Goal: Information Seeking & Learning: Check status

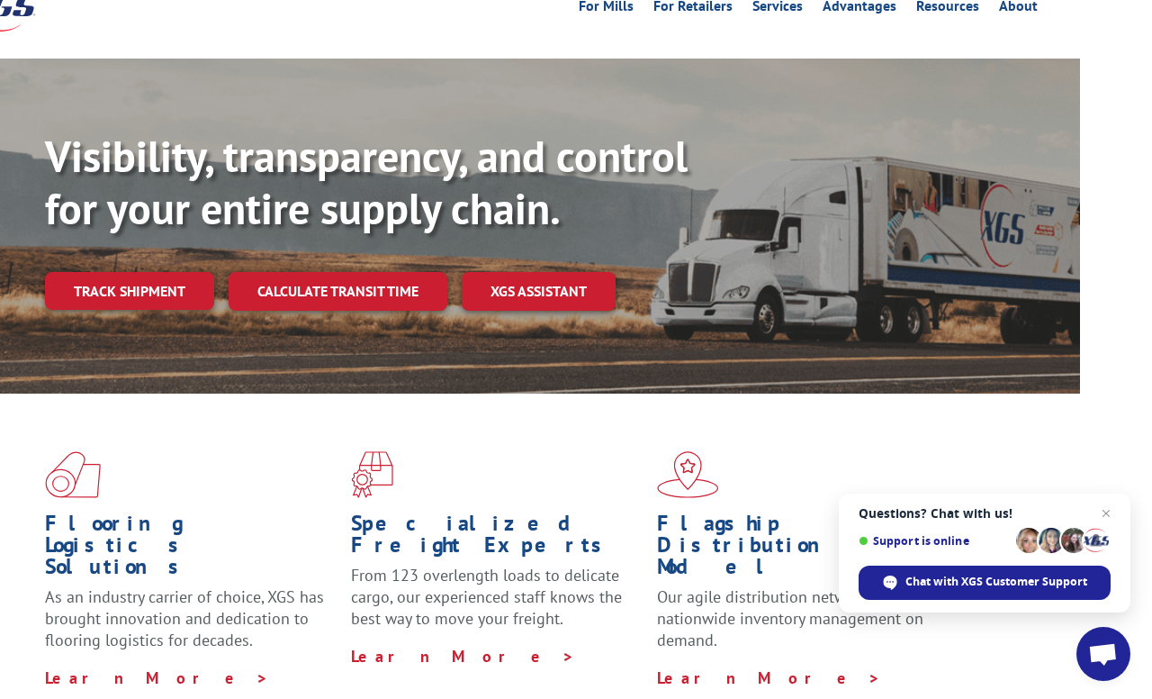
scroll to position [0, 72]
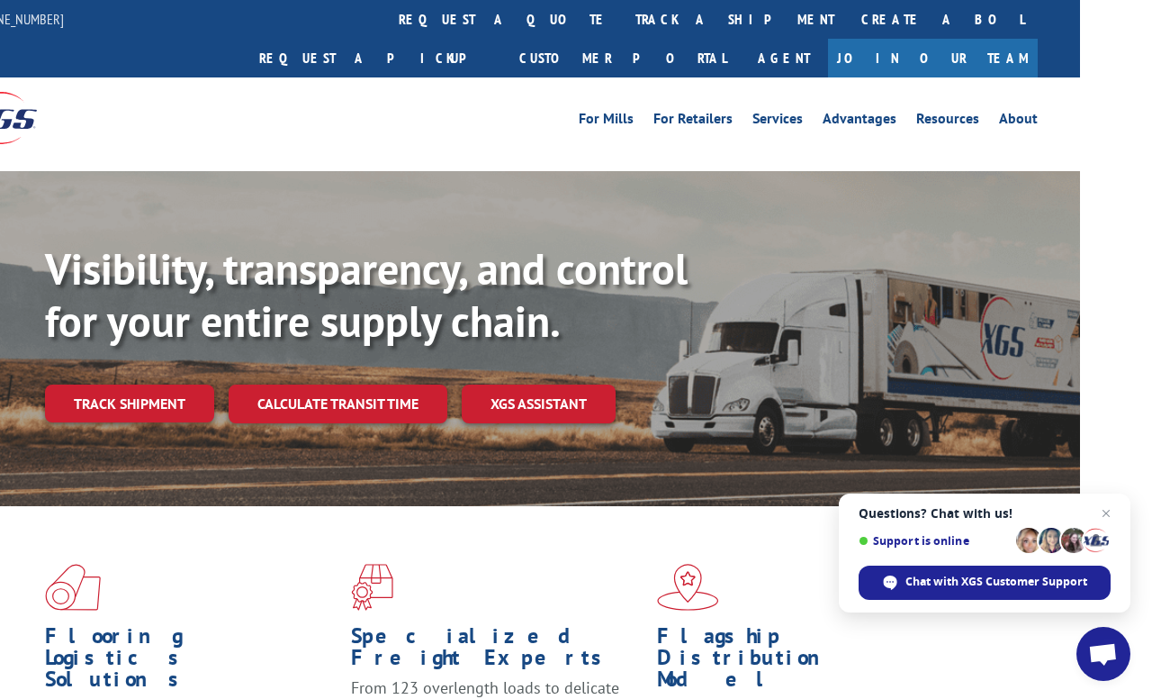
click at [135, 384] on link "Track shipment" at bounding box center [129, 403] width 169 height 38
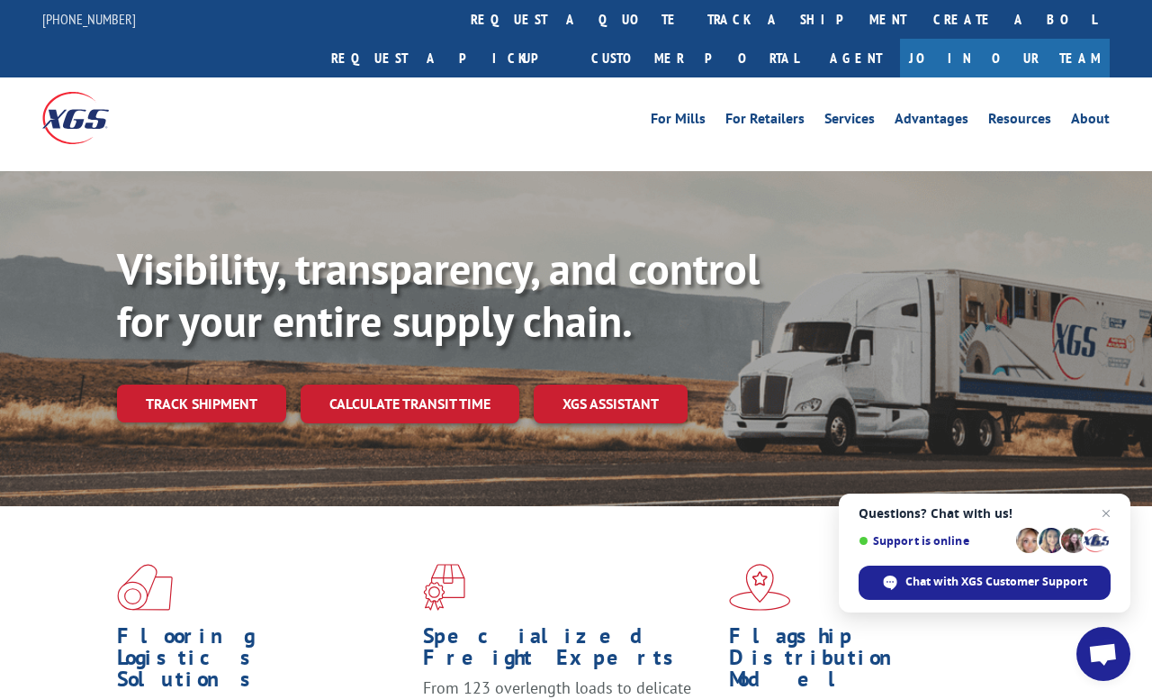
click at [694, 17] on link "track a shipment" at bounding box center [807, 19] width 226 height 39
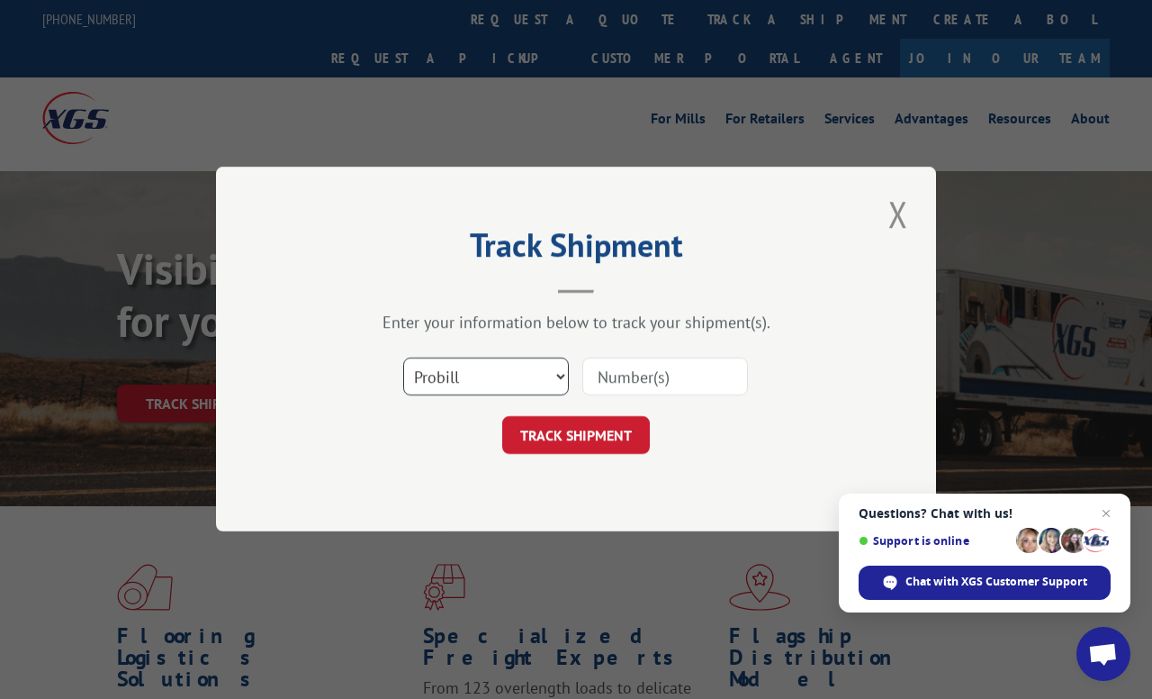
click at [556, 380] on select "Select category... Probill BOL PO" at bounding box center [486, 377] width 166 height 38
click at [673, 376] on input at bounding box center [666, 377] width 166 height 38
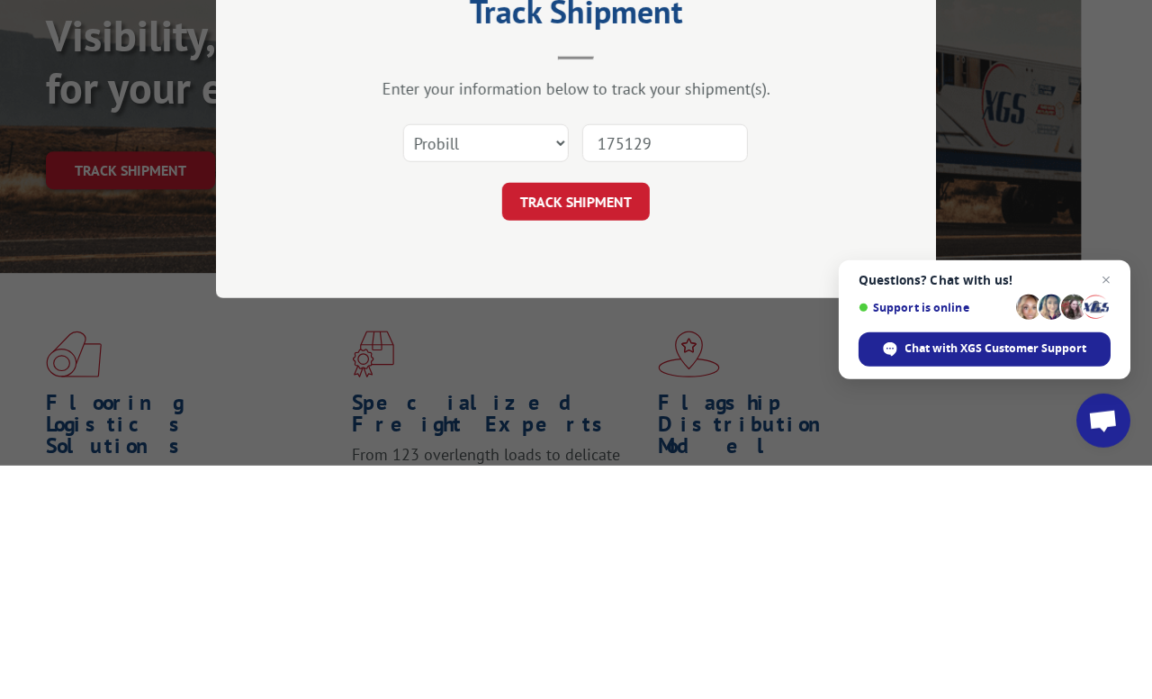
type input "1751296"
click at [592, 417] on button "TRACK SHIPMENT" at bounding box center [576, 436] width 148 height 38
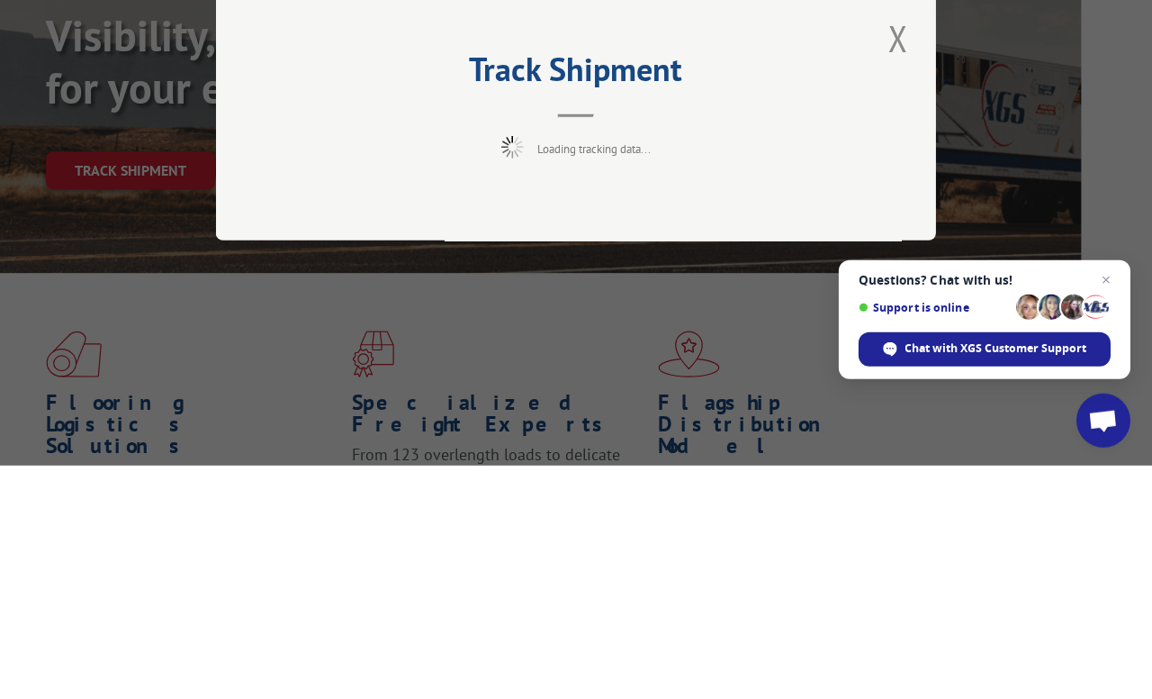
scroll to position [232, 72]
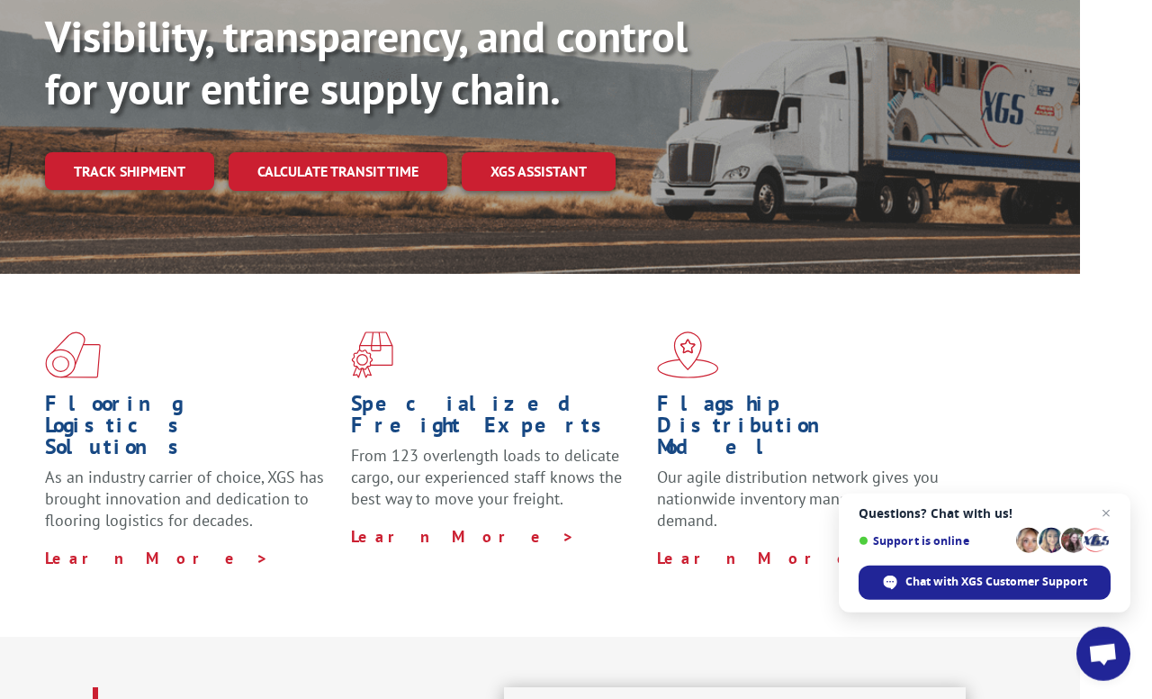
click at [166, 152] on link "Track shipment" at bounding box center [129, 171] width 169 height 38
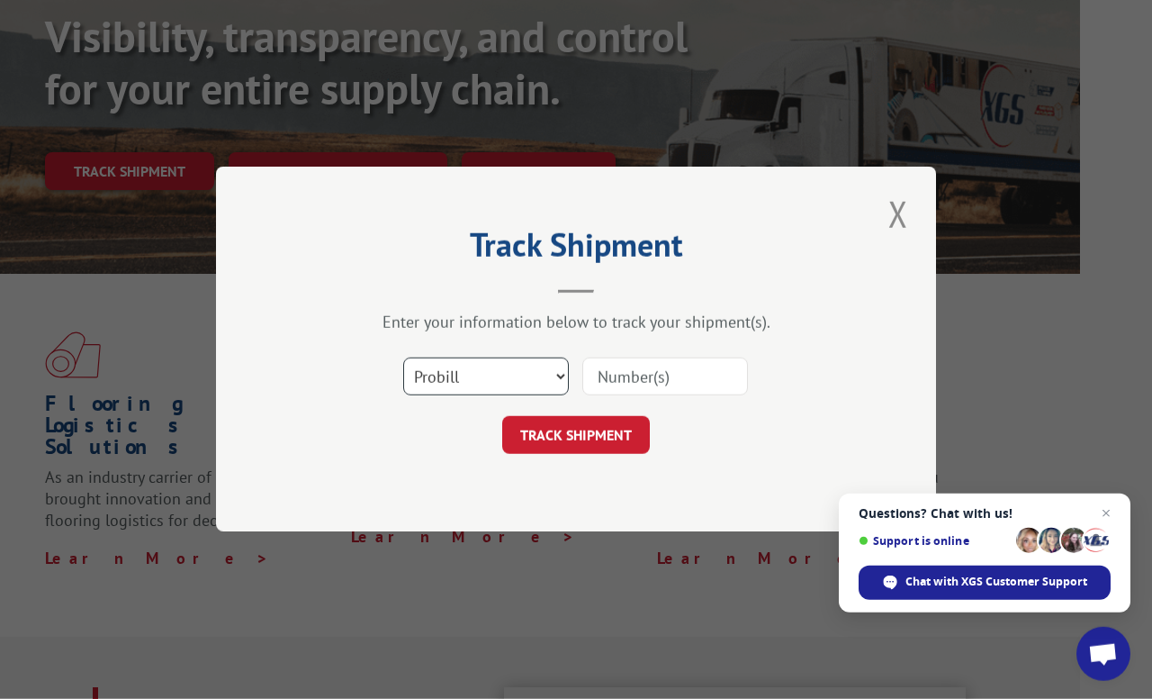
click at [559, 375] on select "Select category... Probill BOL PO" at bounding box center [486, 377] width 166 height 38
select select "bol"
click at [708, 364] on input at bounding box center [666, 377] width 166 height 38
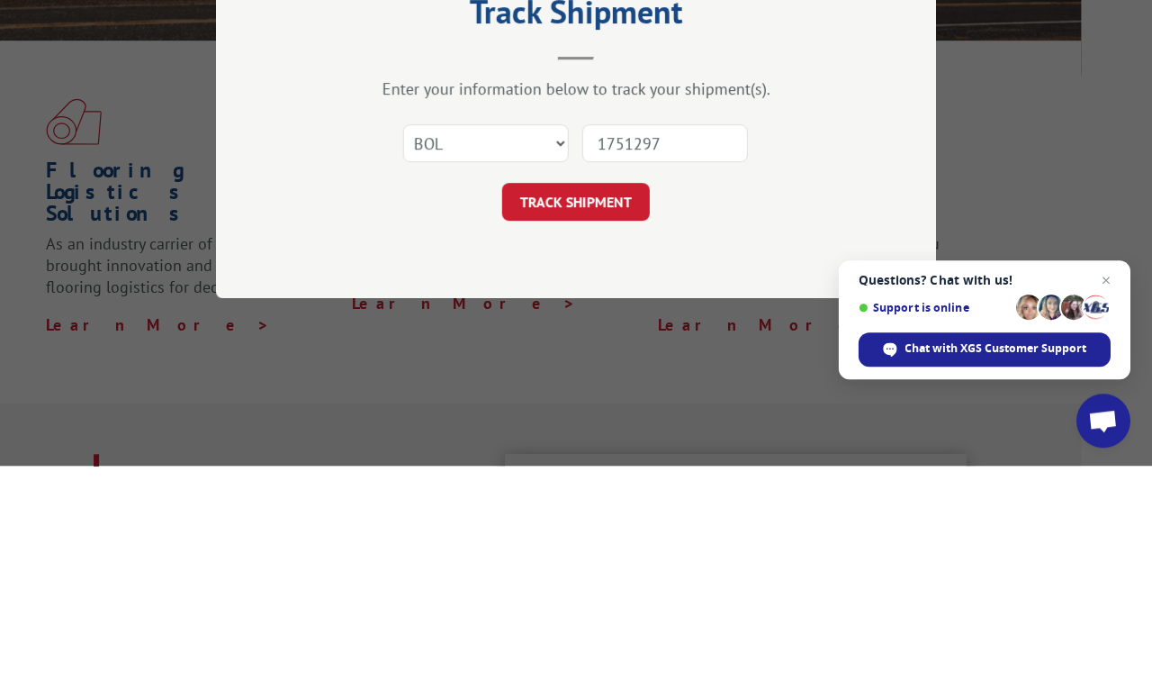
type input "17512976"
click at [589, 417] on button "TRACK SHIPMENT" at bounding box center [576, 436] width 148 height 38
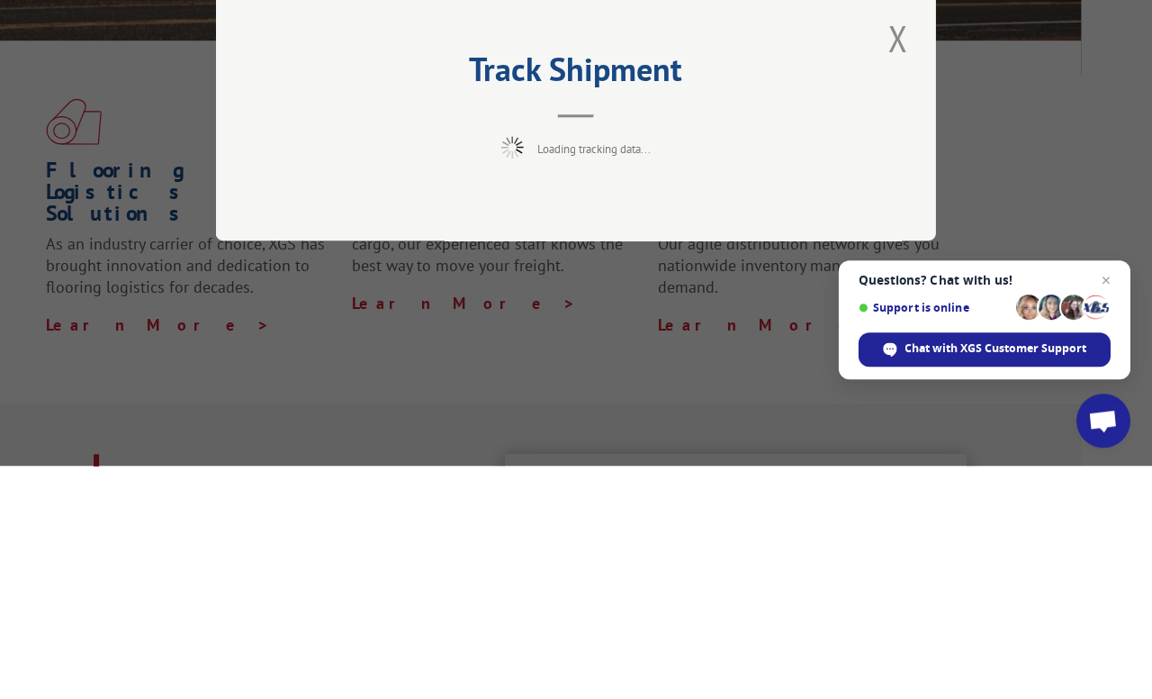
scroll to position [465, 72]
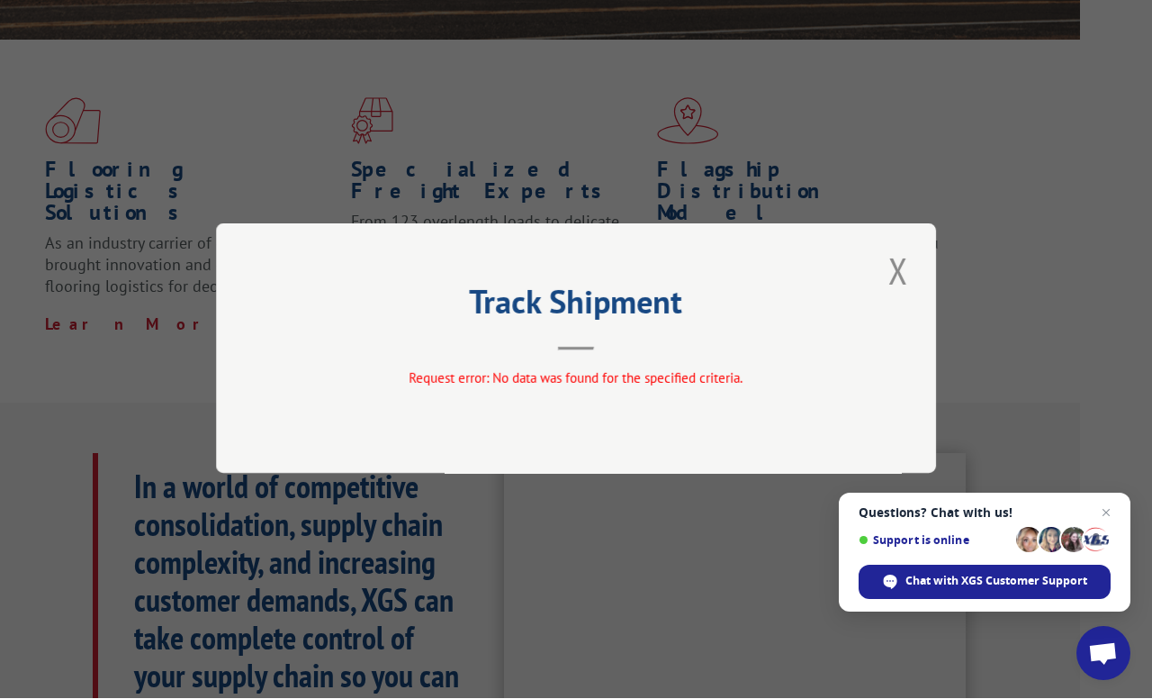
click at [916, 313] on div "Track Shipment Request error: No data was found for the specified criteria." at bounding box center [576, 348] width 720 height 249
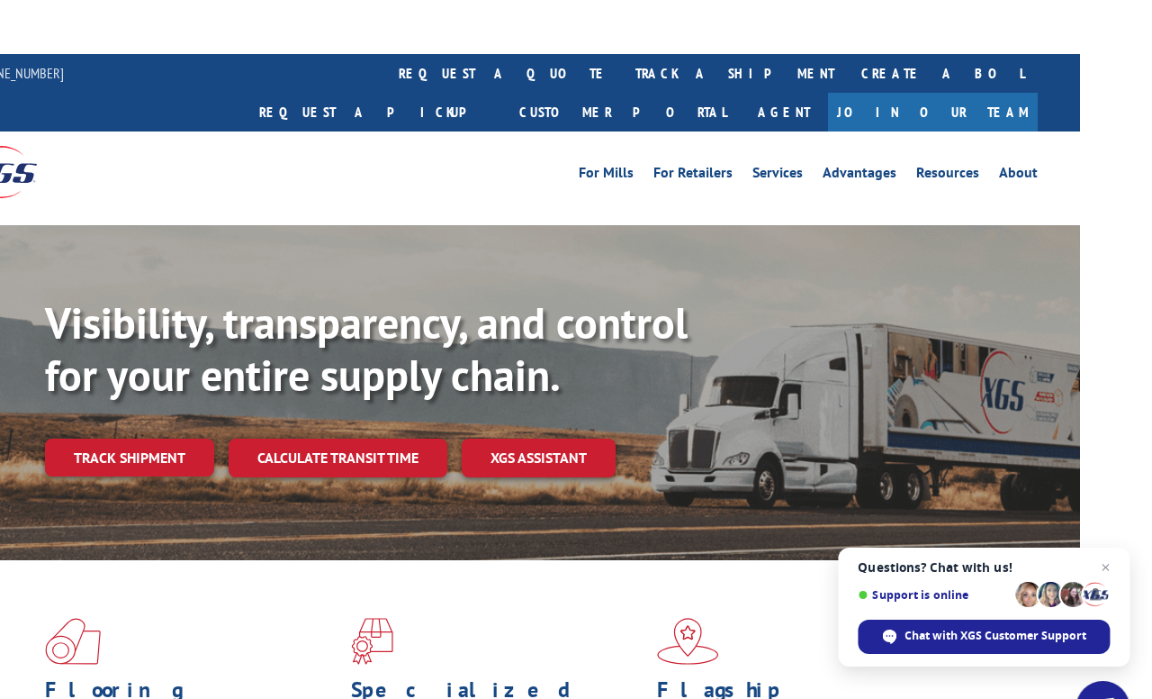
scroll to position [0, 72]
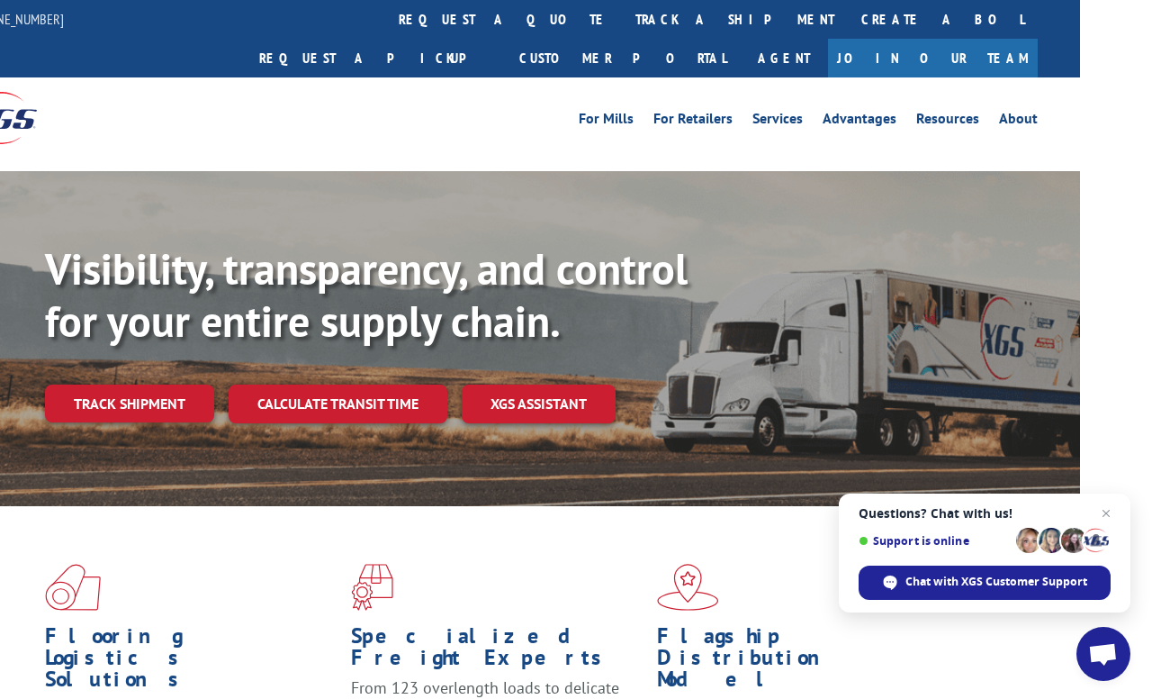
click at [622, 19] on link "track a shipment" at bounding box center [735, 19] width 226 height 39
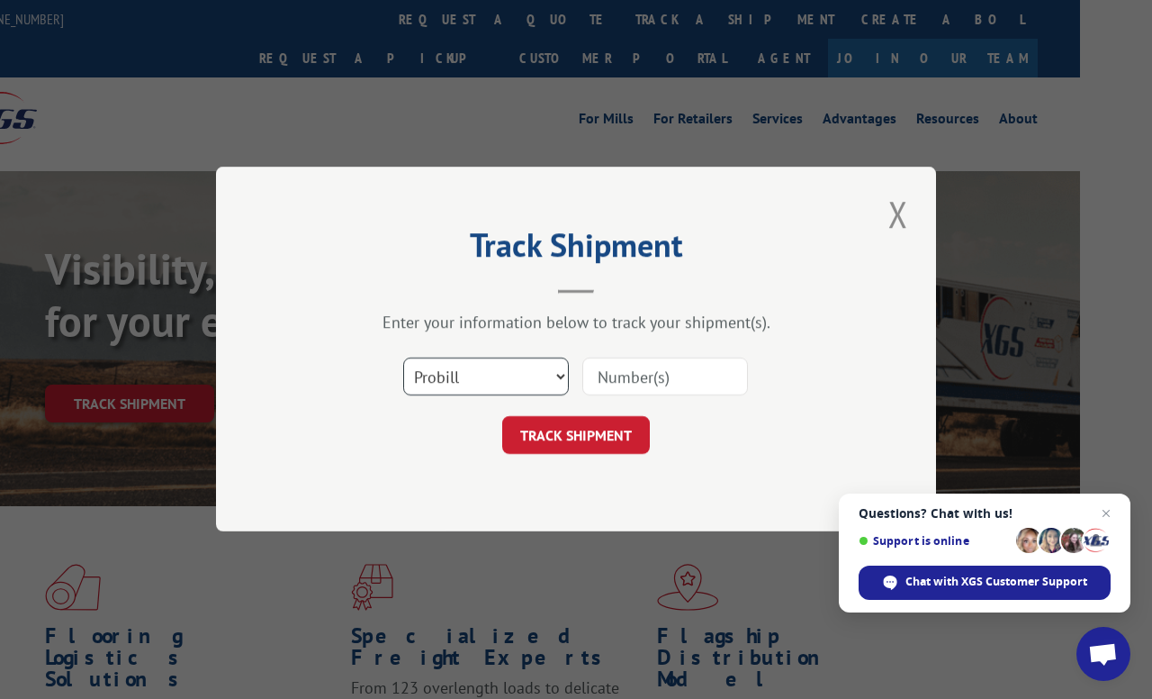
click at [561, 367] on select "Select category... Probill BOL PO" at bounding box center [486, 377] width 166 height 38
select select "po"
click at [703, 375] on input at bounding box center [666, 377] width 166 height 38
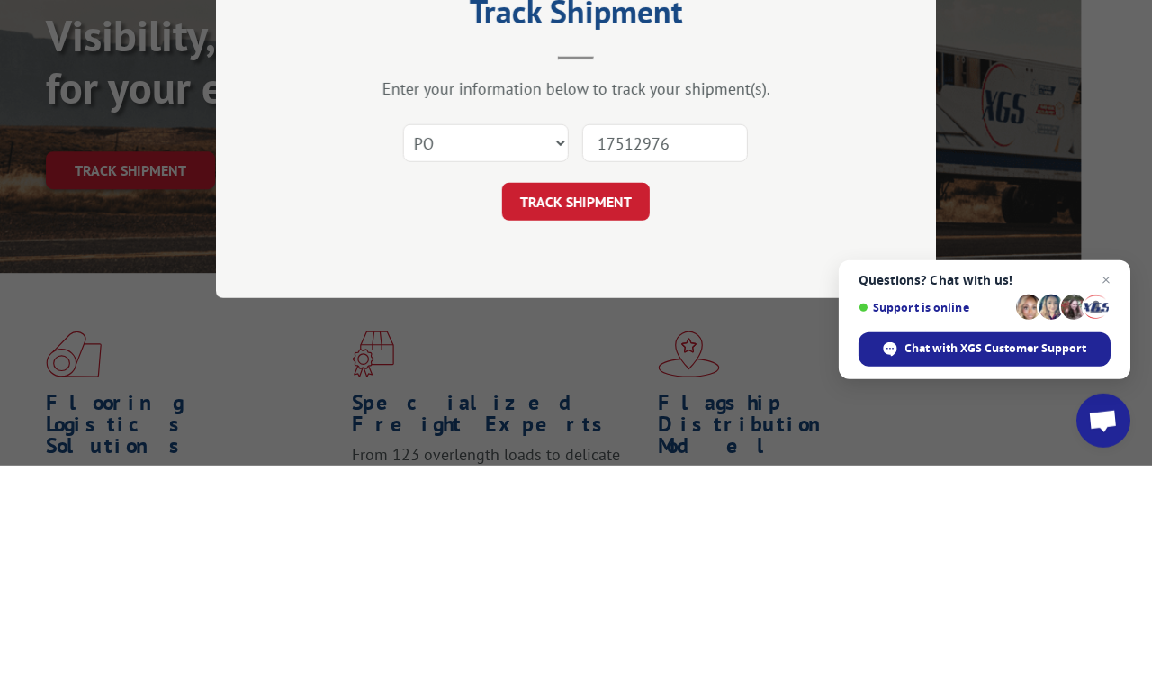
type input "17512976"
click at [594, 348] on form "Select category... Probill BOL PO 17512976 TRACK SHIPMENT" at bounding box center [576, 401] width 540 height 107
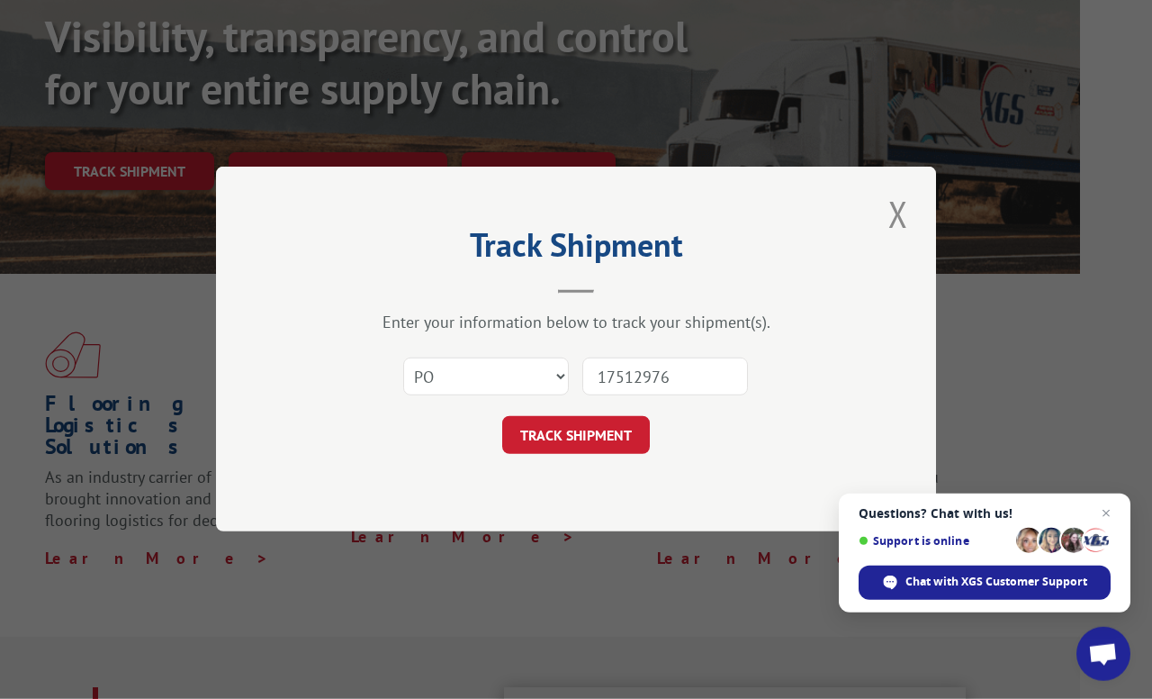
click at [553, 438] on button "TRACK SHIPMENT" at bounding box center [576, 436] width 148 height 38
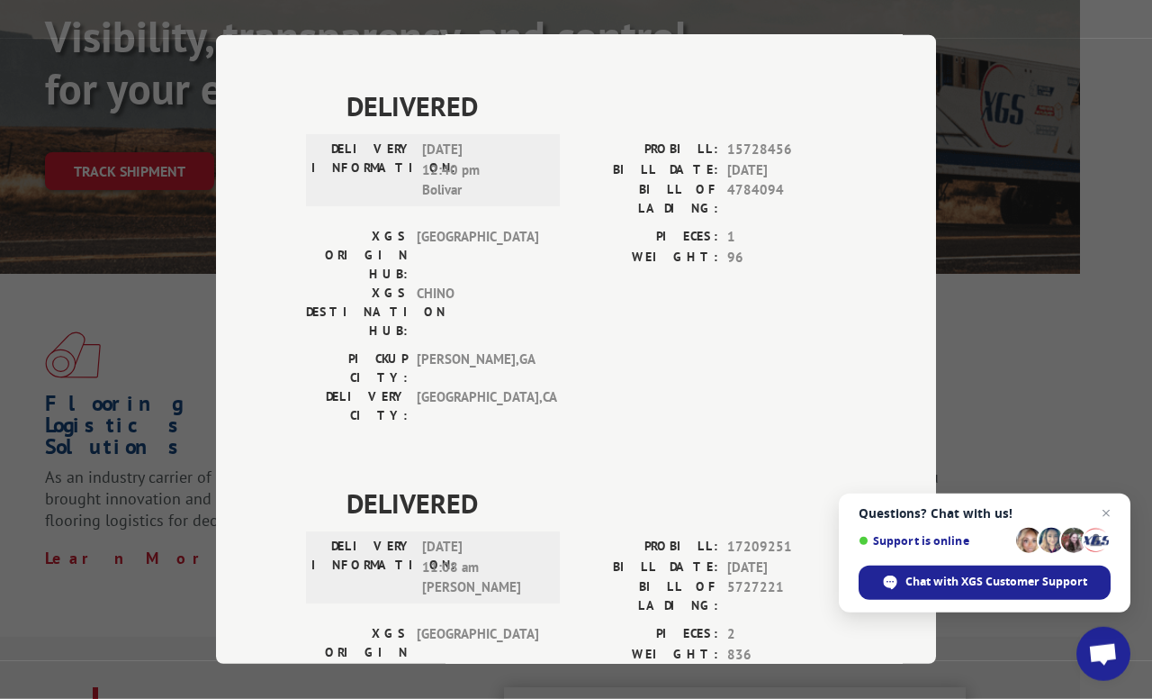
scroll to position [491, 0]
click at [574, 625] on div "XGS ORIGIN HUB: TUNNEL HILL XGS DESTINATION HUB: SALT LAKE CITY PIECES: 2 WEIGH…" at bounding box center [576, 686] width 540 height 122
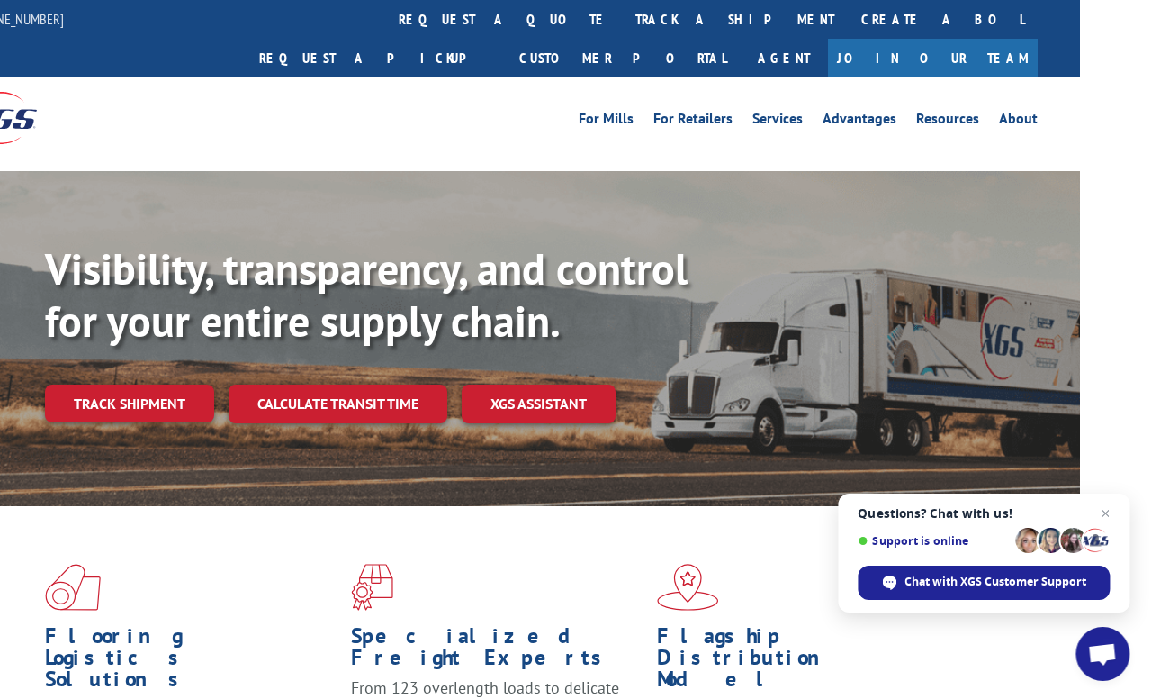
scroll to position [0, 72]
